Goal: Task Accomplishment & Management: Use online tool/utility

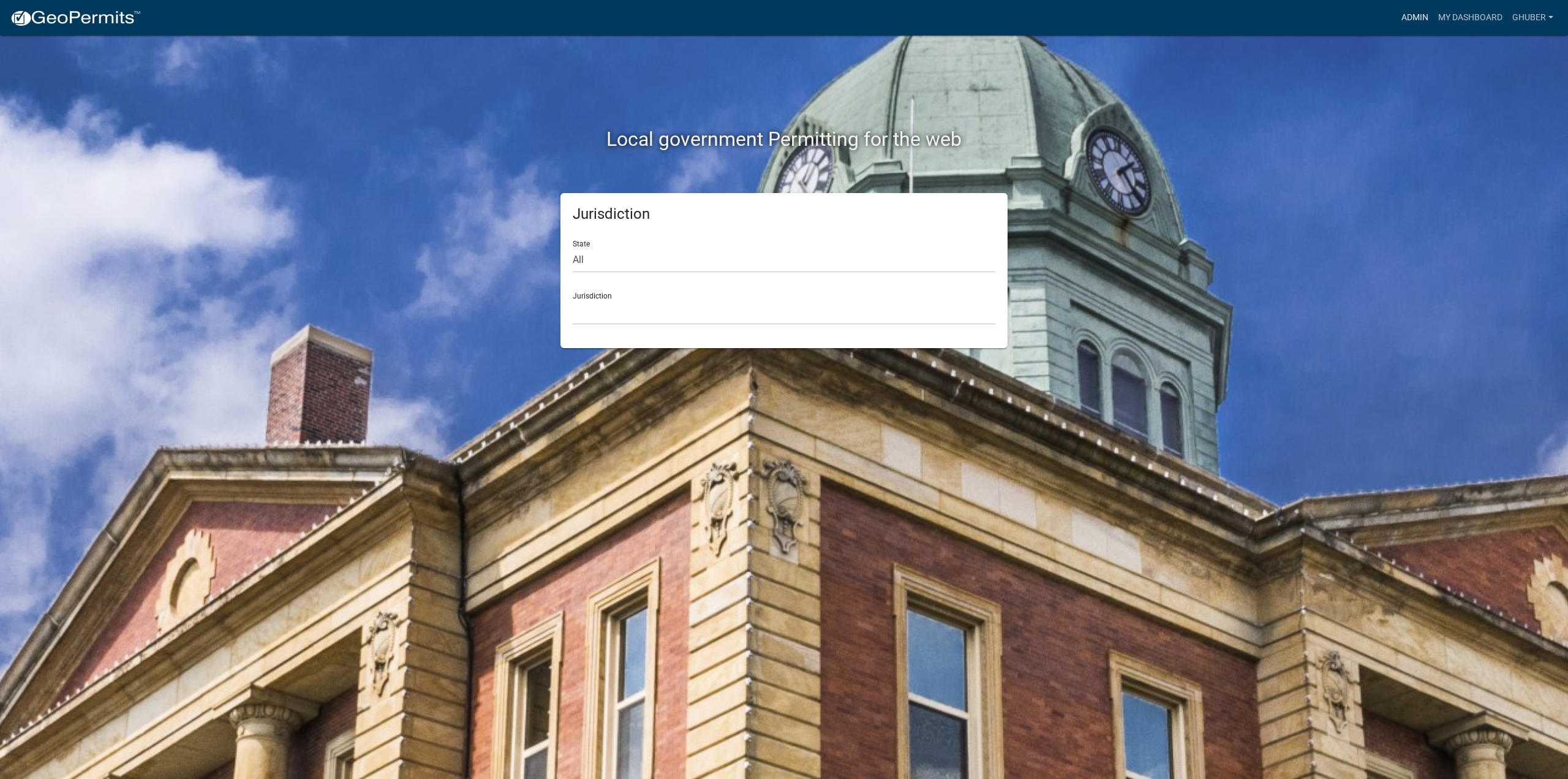
click at [1411, 18] on link "Admin" at bounding box center [1415, 18] width 37 height 23
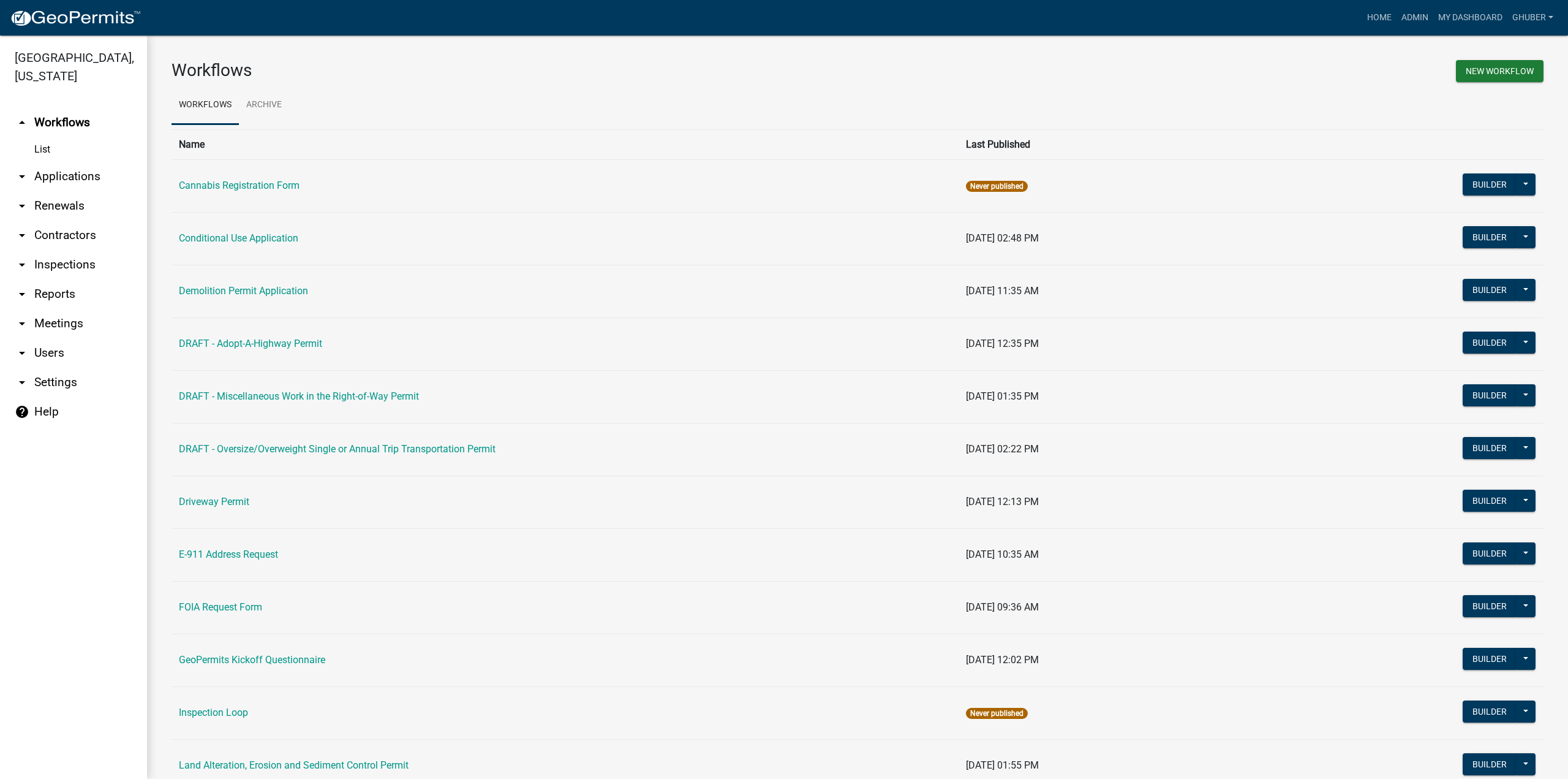
click at [73, 175] on link "arrow_drop_down Applications" at bounding box center [73, 176] width 147 height 29
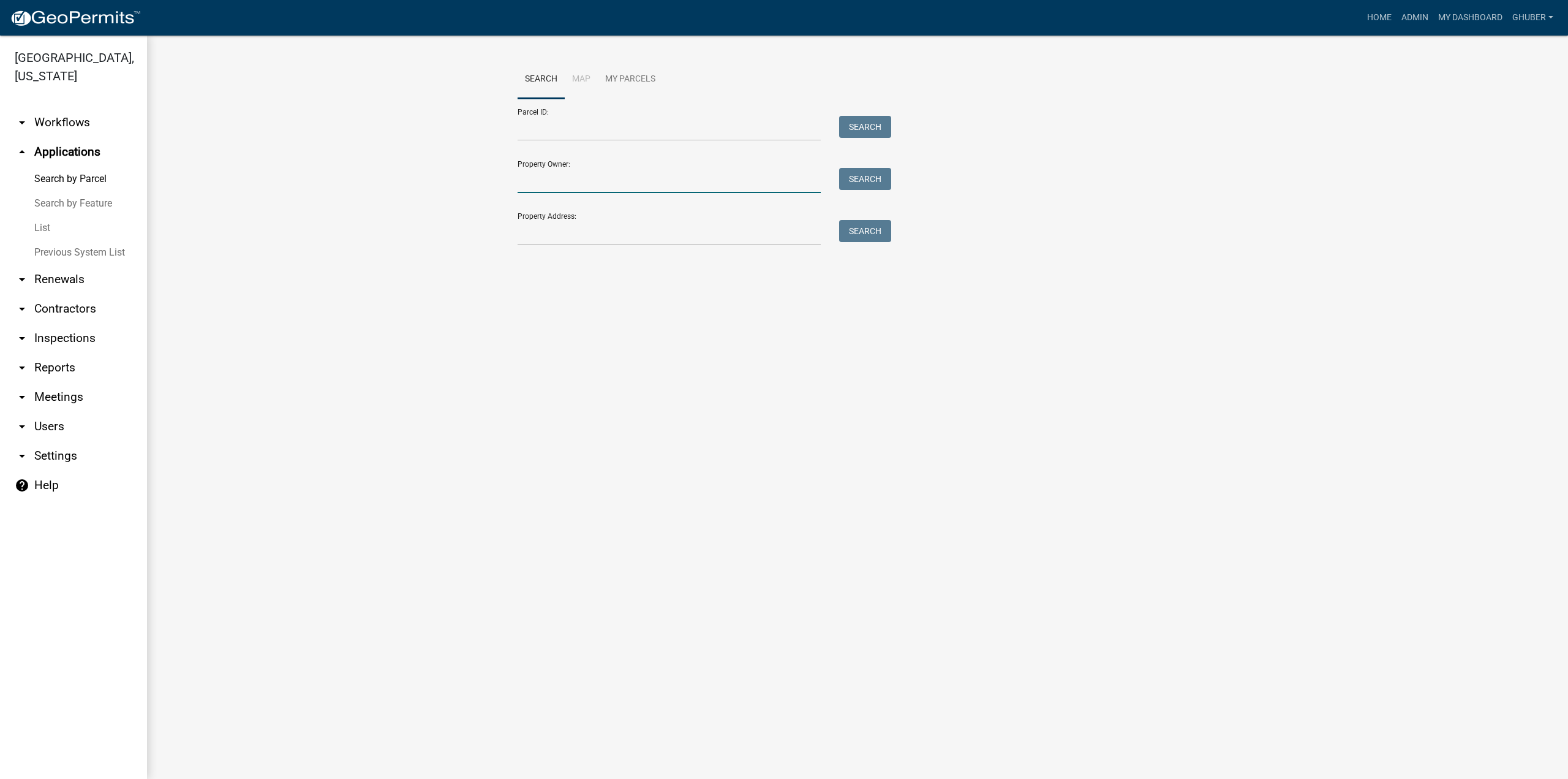
click at [553, 179] on input "Property Owner:" at bounding box center [669, 180] width 303 height 25
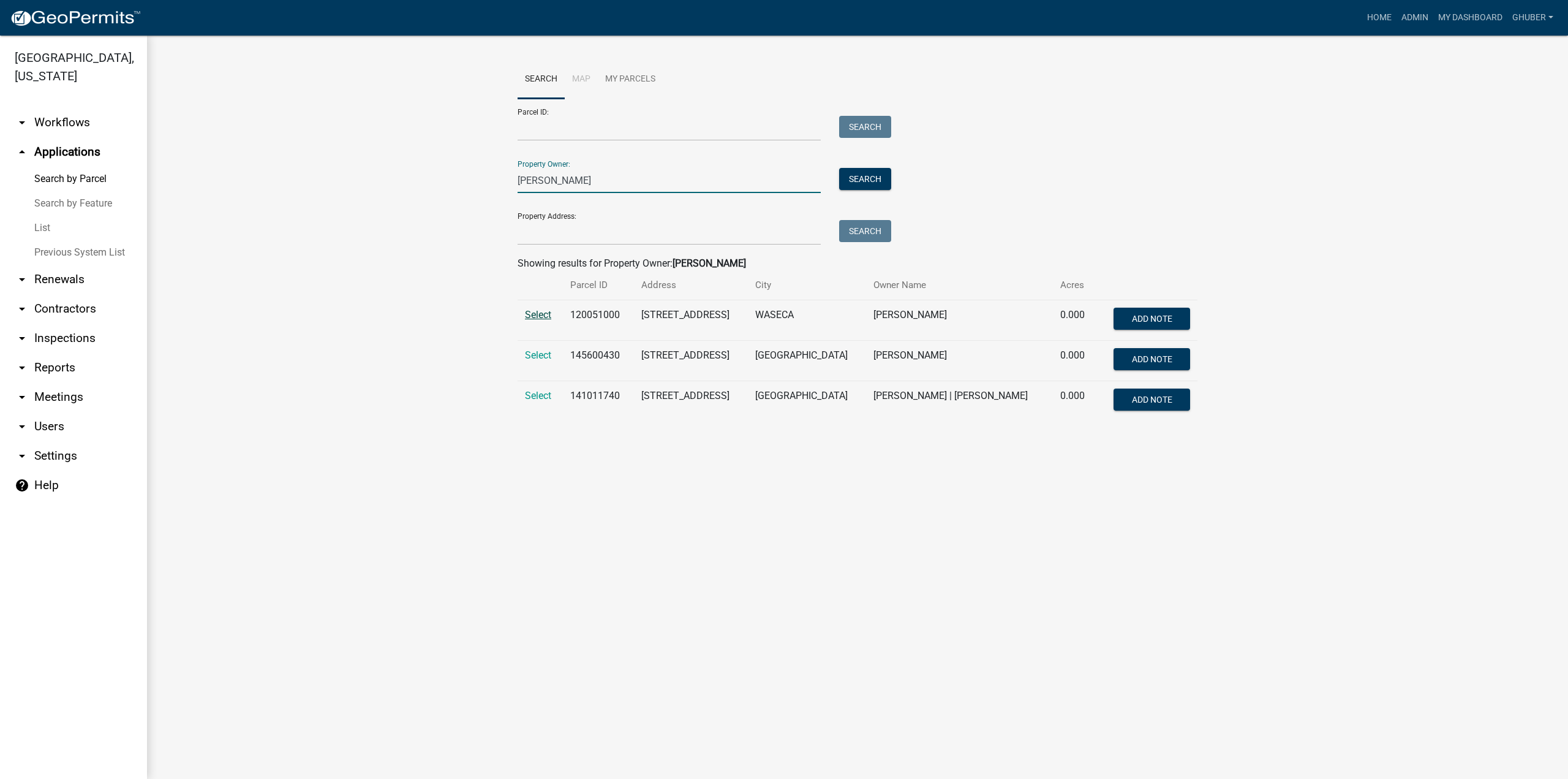
type input "[PERSON_NAME]"
click at [534, 314] on span "Select" at bounding box center [538, 314] width 26 height 12
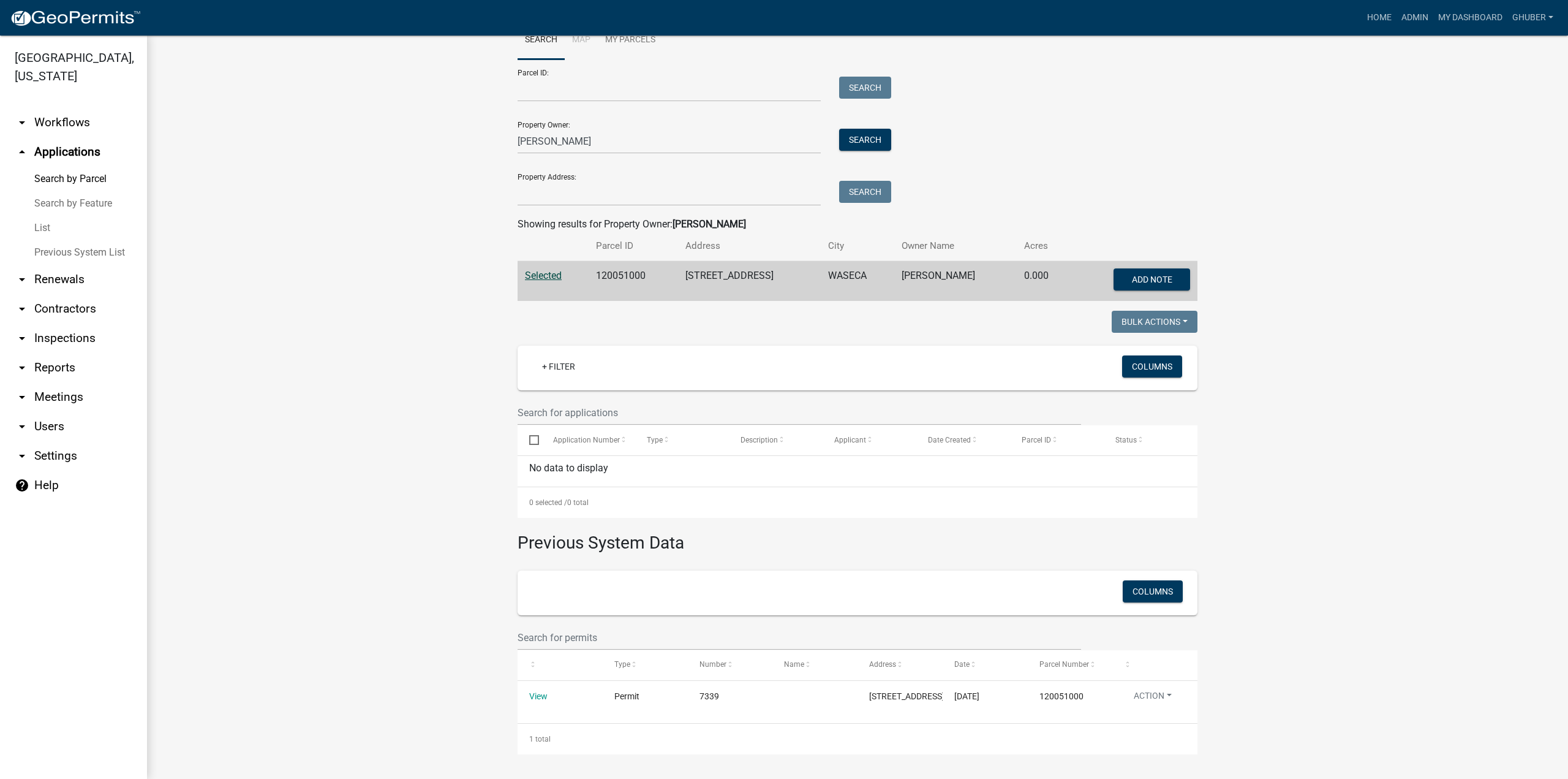
scroll to position [74, 0]
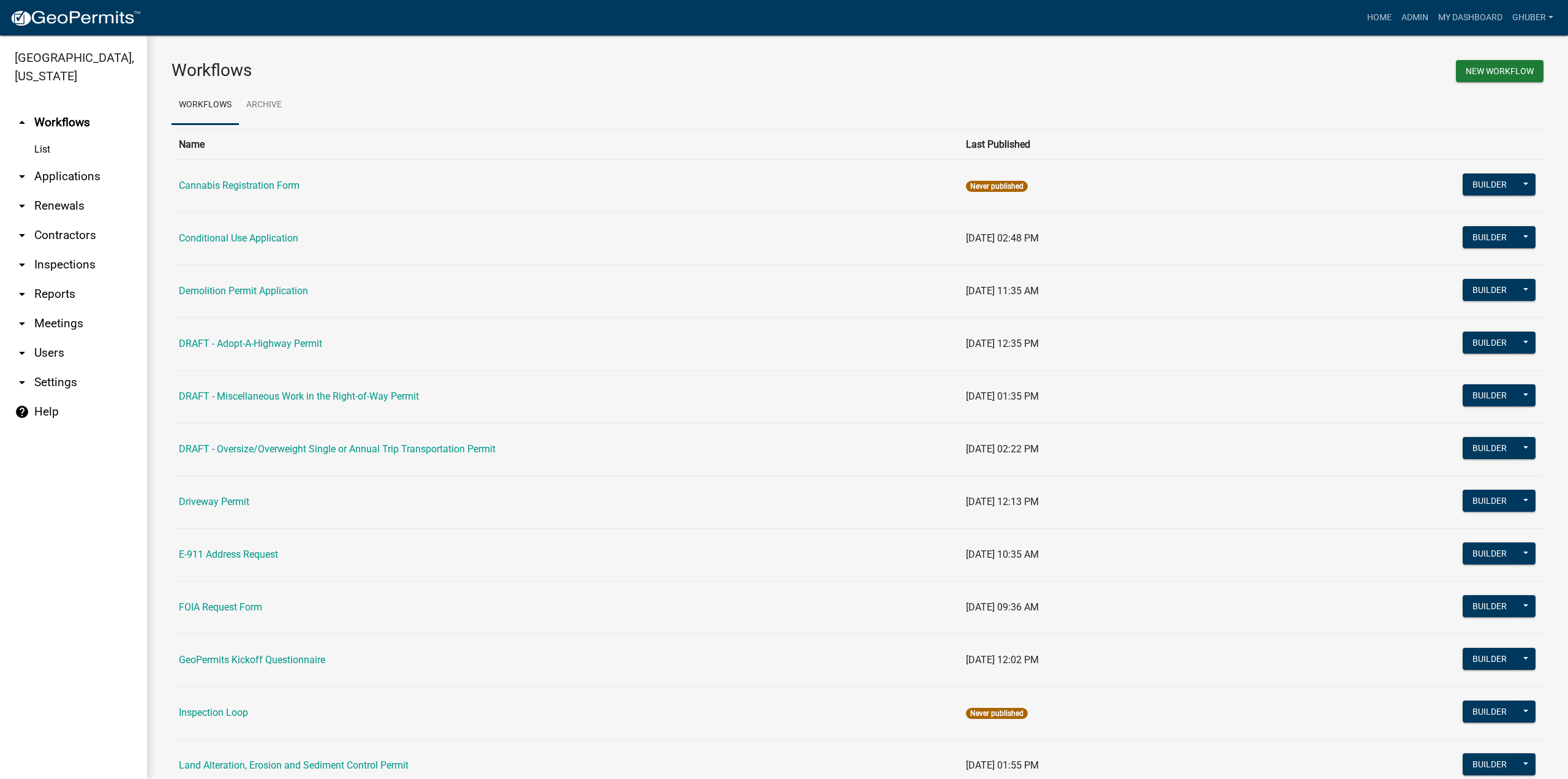
click at [58, 176] on link "arrow_drop_down Applications" at bounding box center [73, 176] width 147 height 29
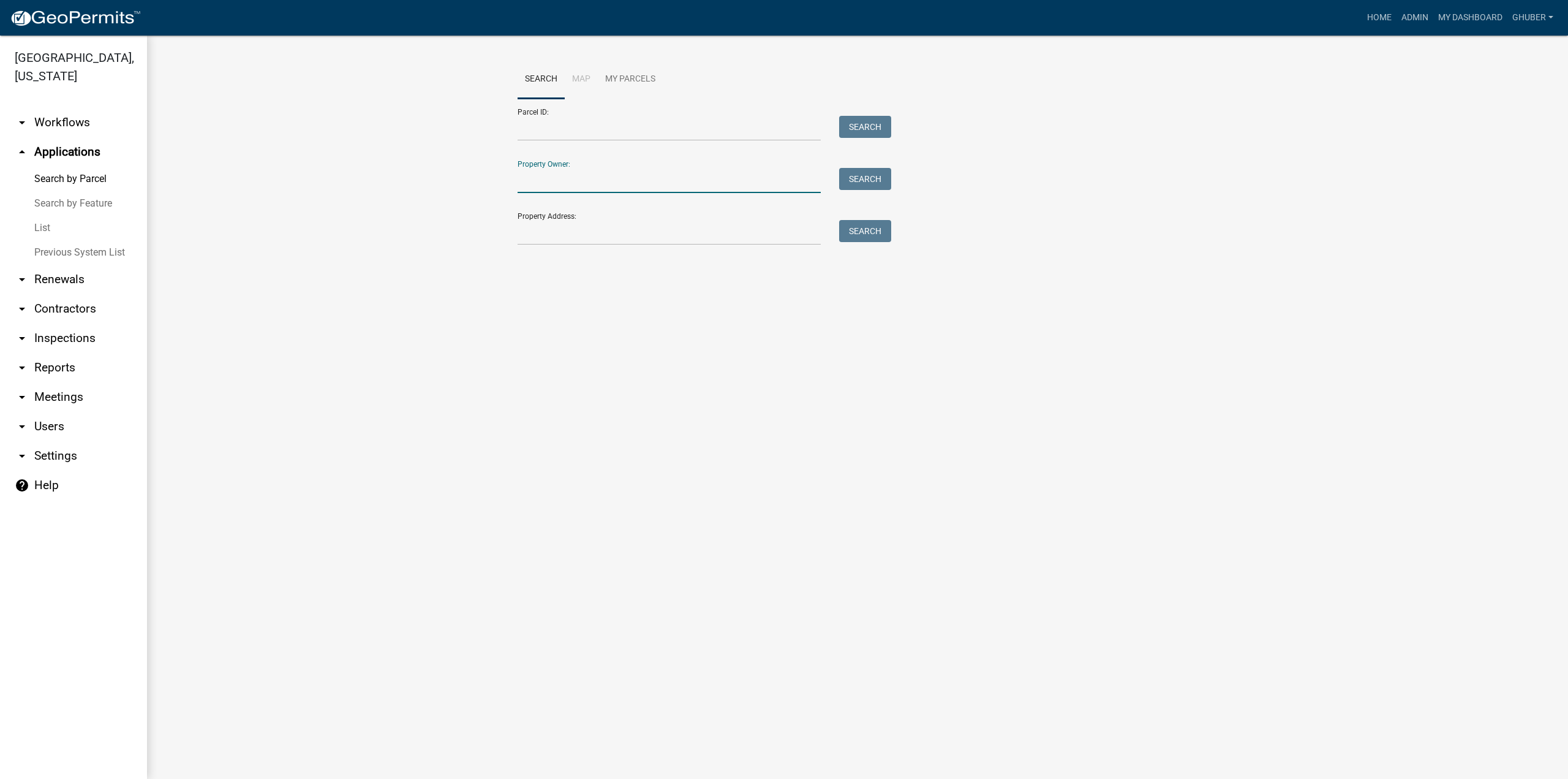
click at [580, 181] on input "Property Owner:" at bounding box center [669, 180] width 303 height 25
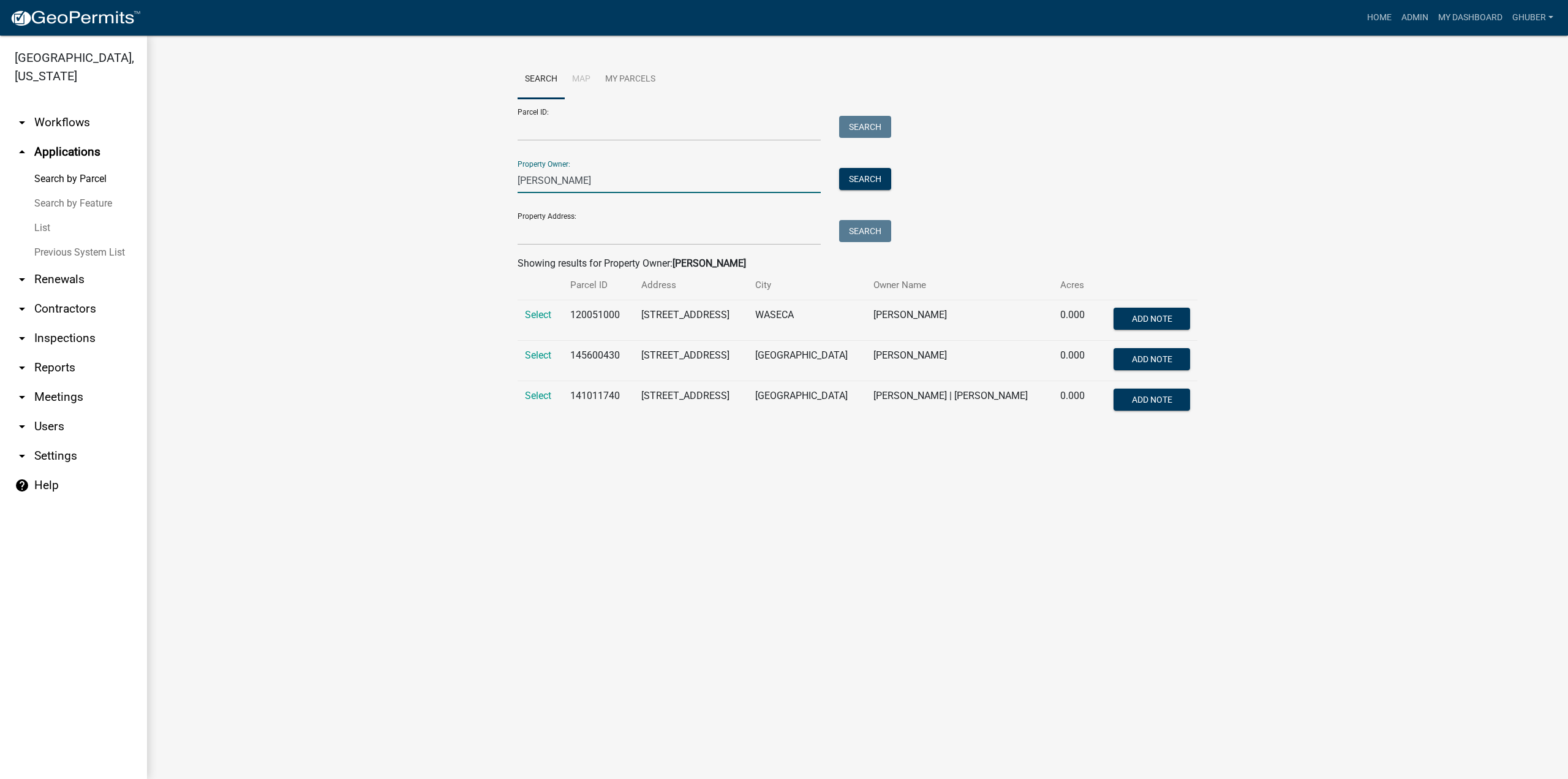
type input "[PERSON_NAME]"
